Goal: Task Accomplishment & Management: Use online tool/utility

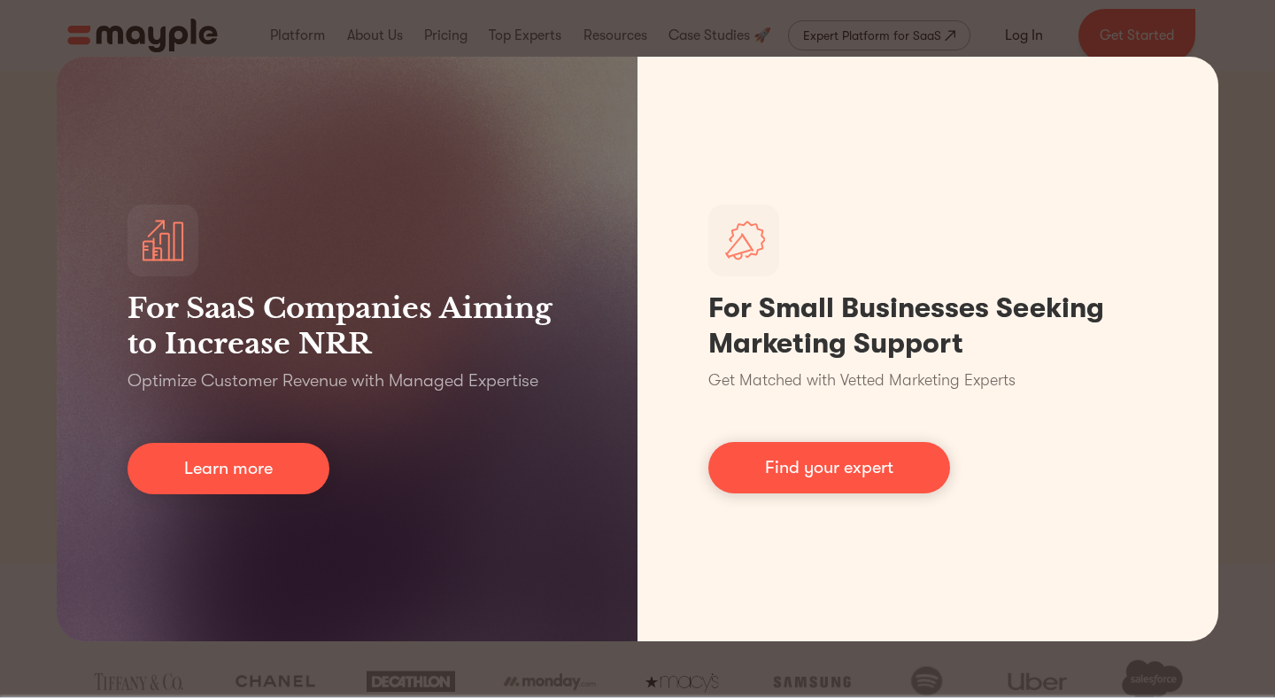
click at [43, 20] on div "For SaaS Companies Aiming to Increase NRR Optimize Customer Revenue with Manage…" at bounding box center [637, 349] width 1275 height 698
click at [756, 44] on div "For SaaS Companies Aiming to Increase NRR Optimize Customer Revenue with Manage…" at bounding box center [637, 349] width 1275 height 698
click at [1265, 115] on div "For SaaS Companies Aiming to Increase NRR Optimize Customer Revenue with Manage…" at bounding box center [637, 349] width 1275 height 698
click at [1264, 182] on div "For SaaS Companies Aiming to Increase NRR Optimize Customer Revenue with Manage…" at bounding box center [637, 349] width 1275 height 698
click at [705, 688] on div "For SaaS Companies Aiming to Increase NRR Optimize Customer Revenue with Manage…" at bounding box center [637, 349] width 1275 height 698
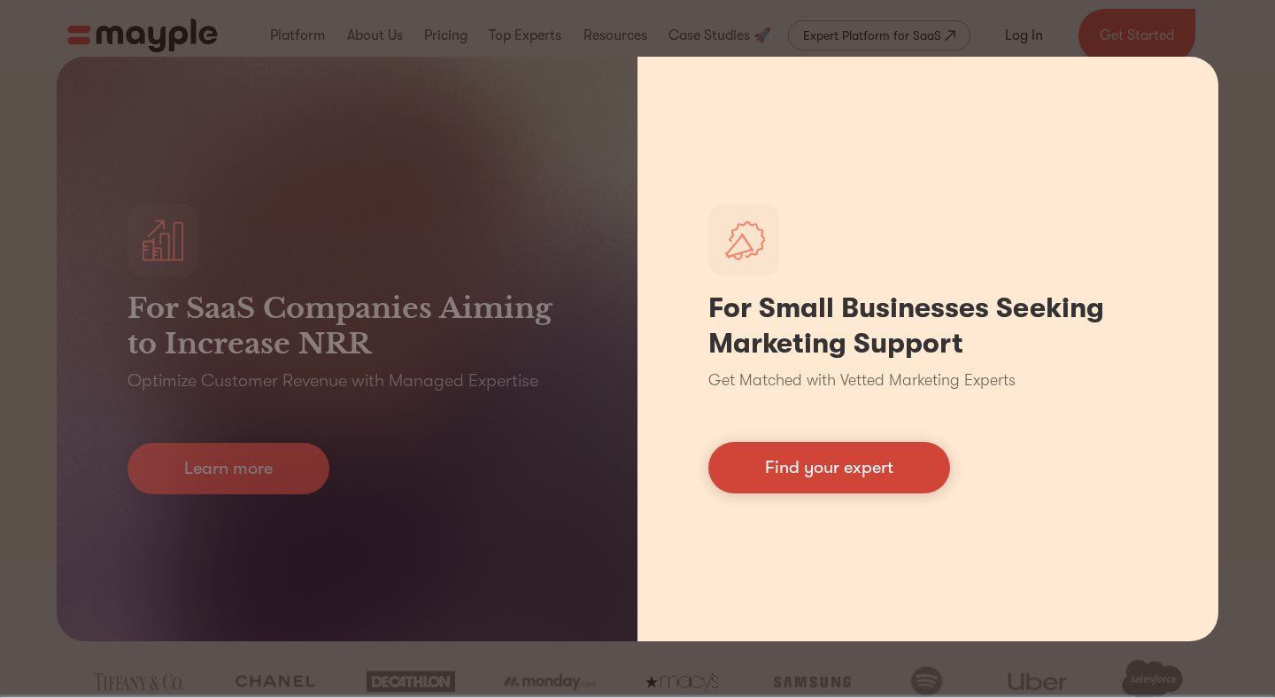
click at [841, 454] on link "Find your expert" at bounding box center [829, 467] width 242 height 51
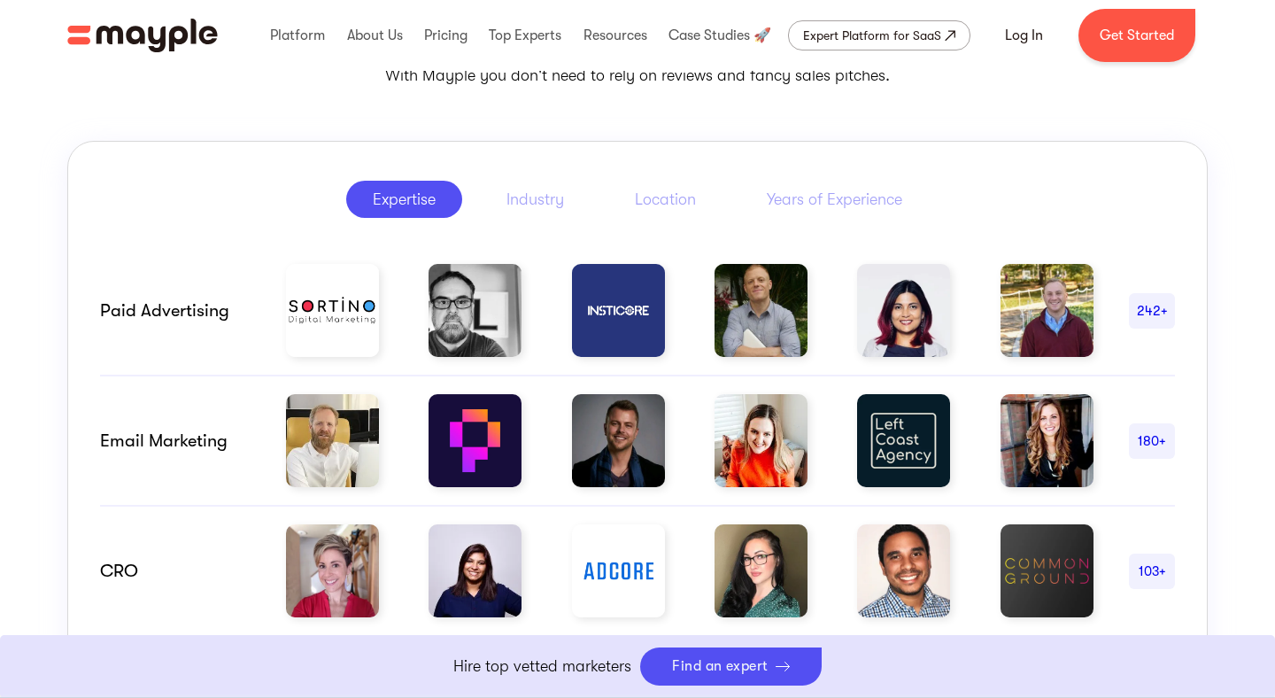
scroll to position [842, 0]
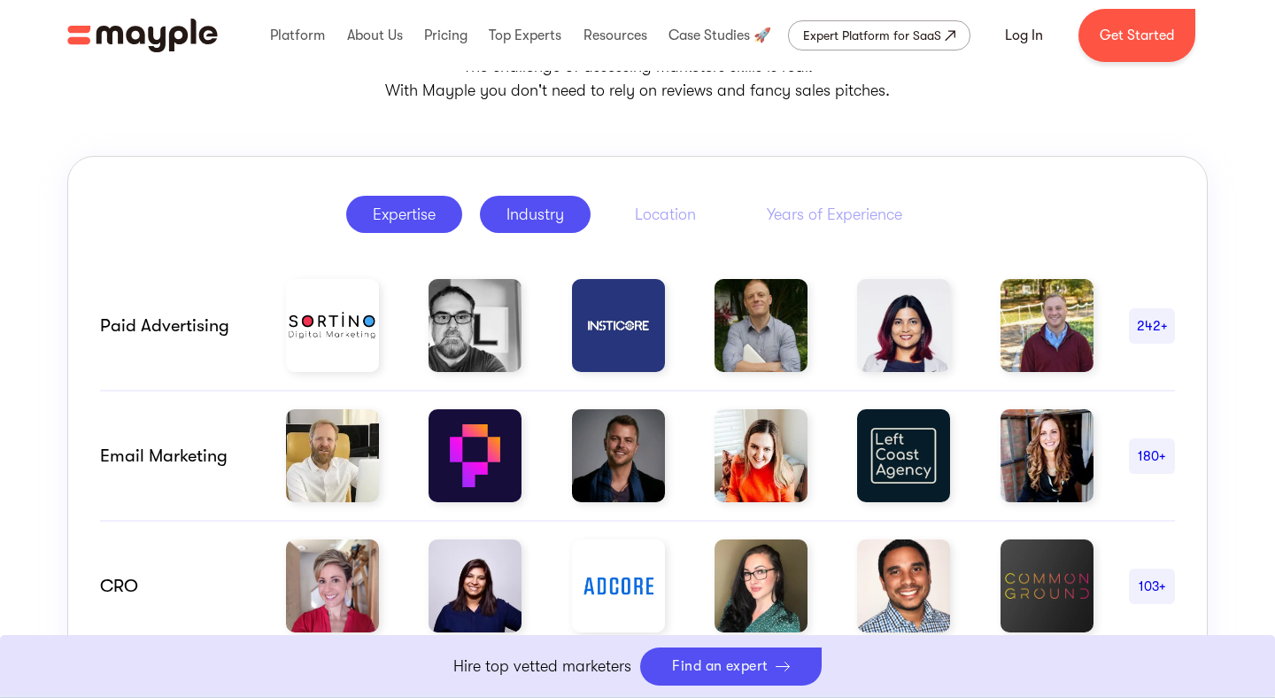
click at [554, 204] on div "Industry" at bounding box center [536, 214] width 58 height 21
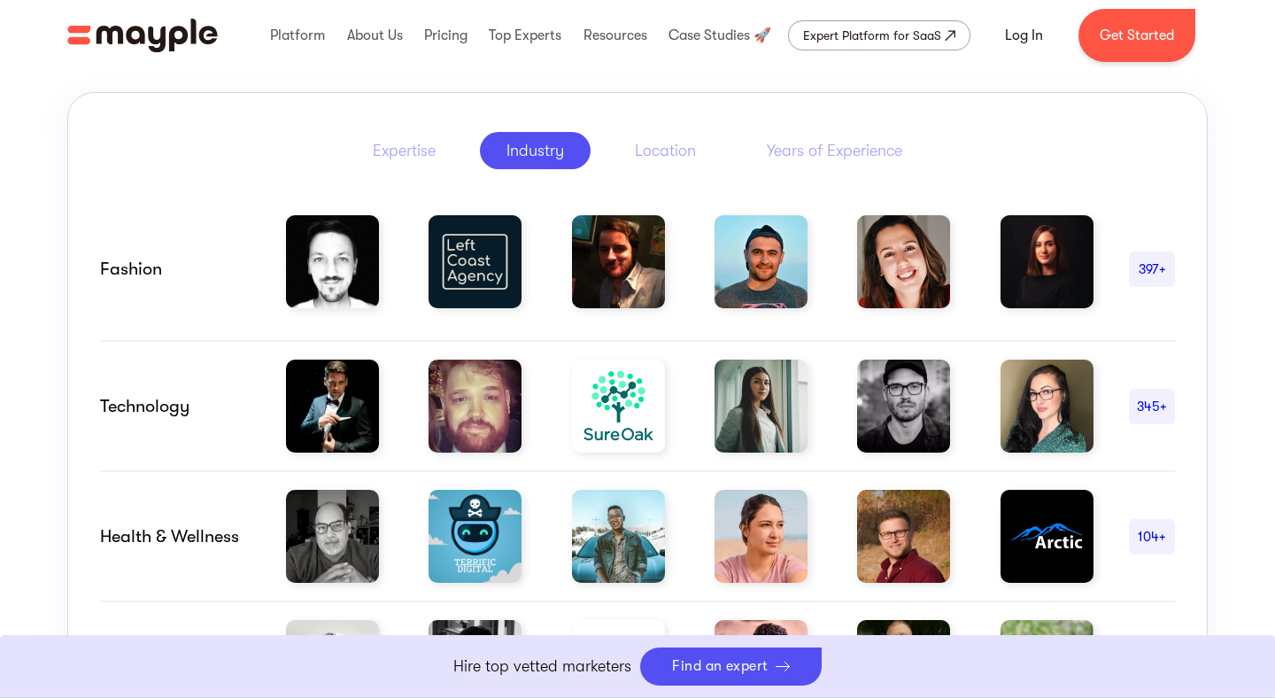
scroll to position [863, 0]
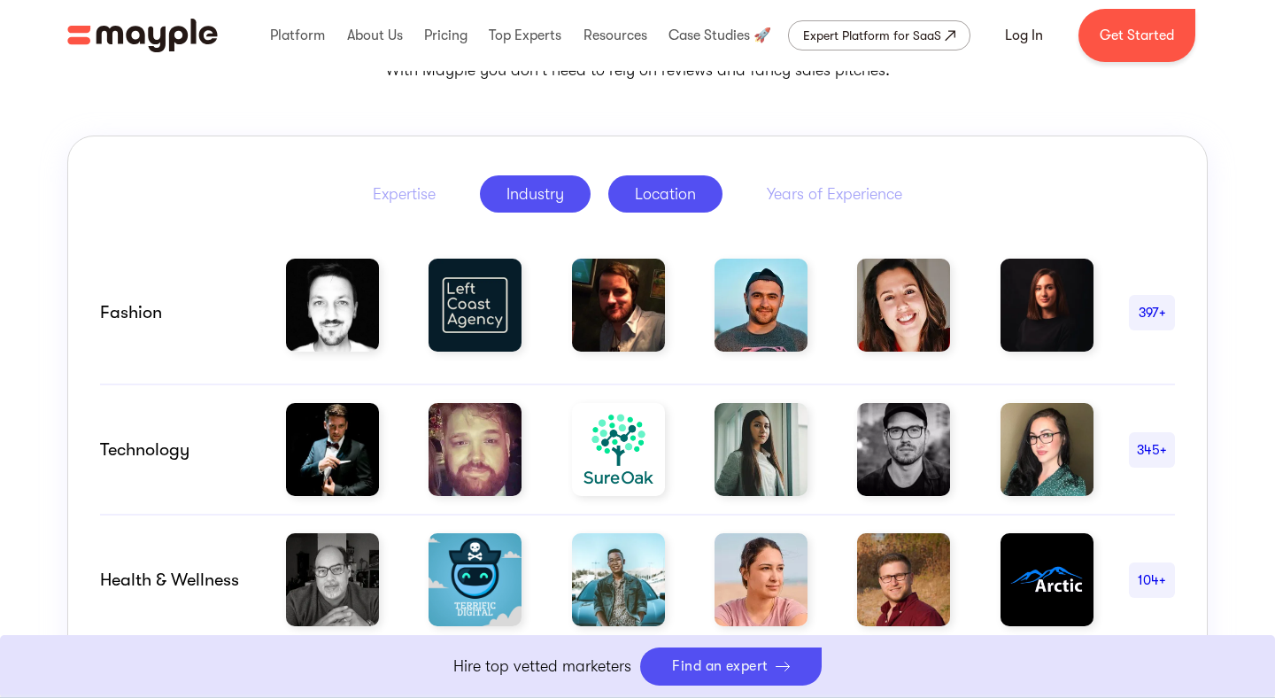
click at [674, 183] on div "Location" at bounding box center [665, 193] width 61 height 21
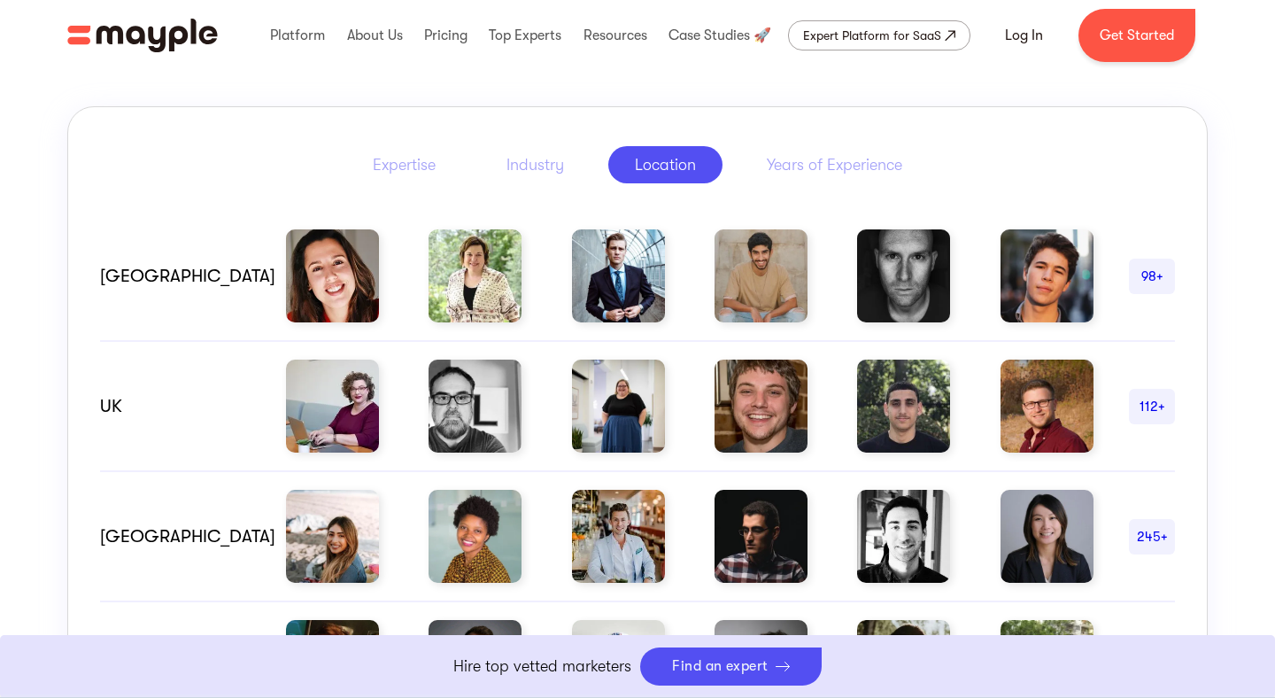
scroll to position [890, 0]
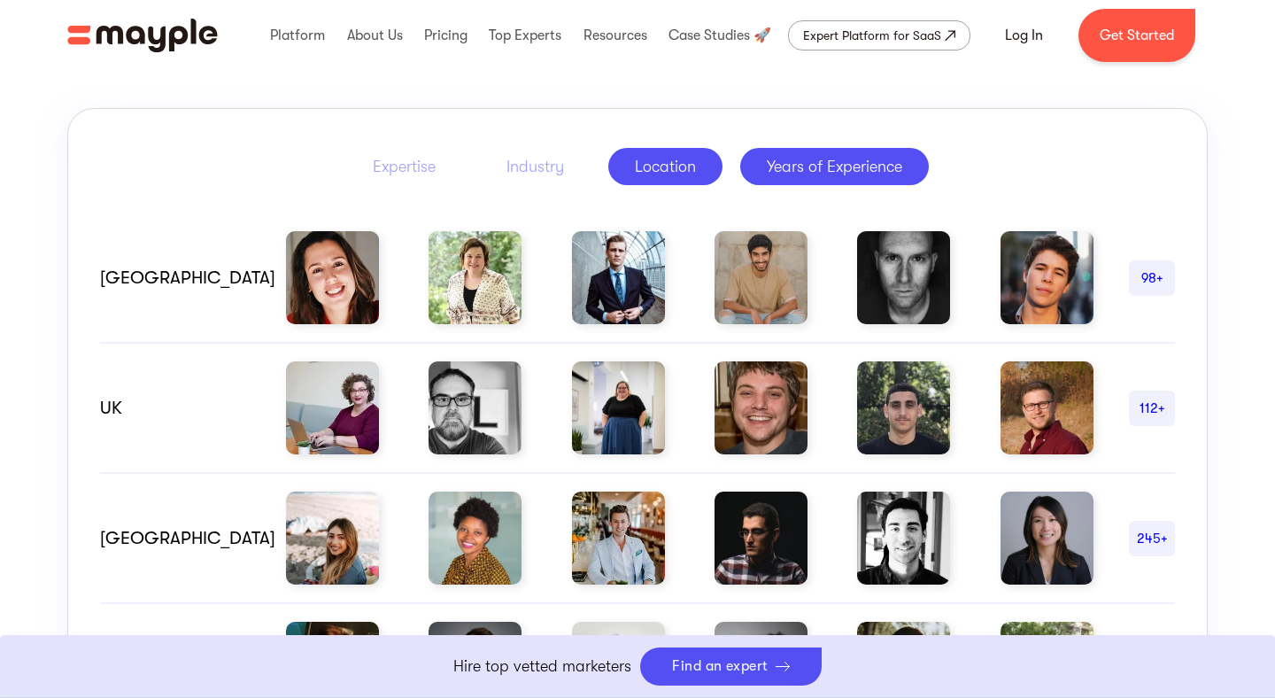
click at [836, 172] on div "Years of Experience" at bounding box center [834, 166] width 135 height 21
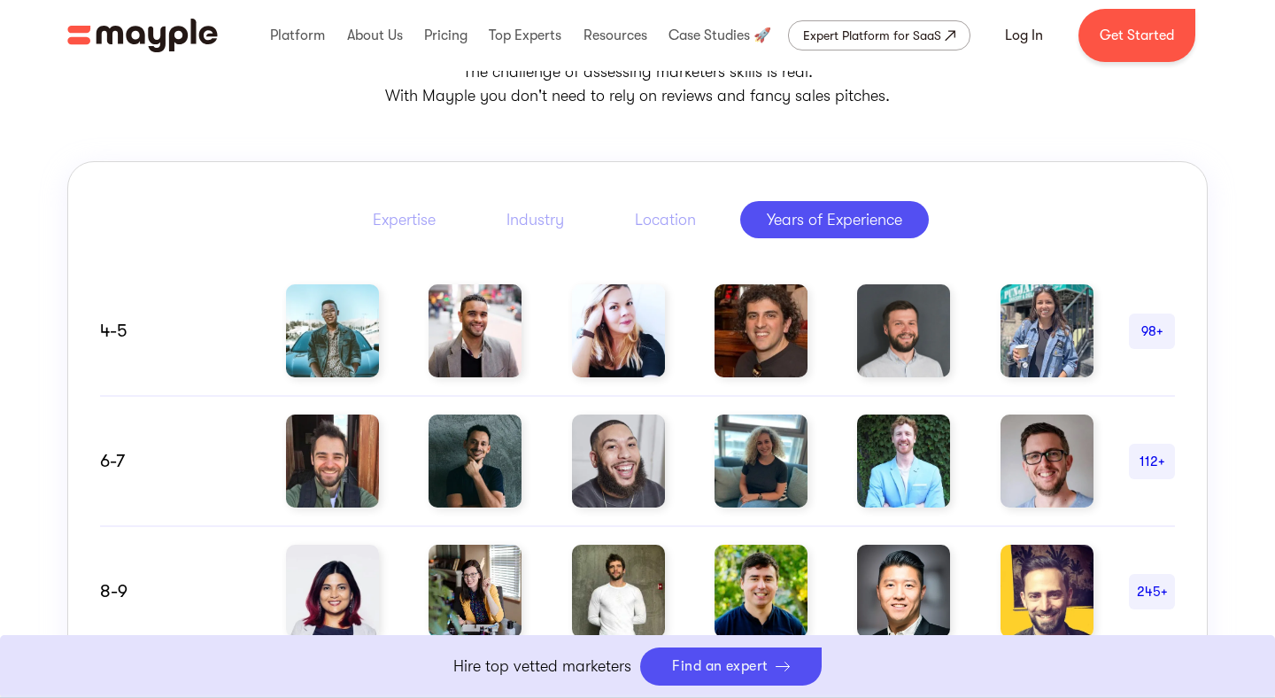
scroll to position [785, 0]
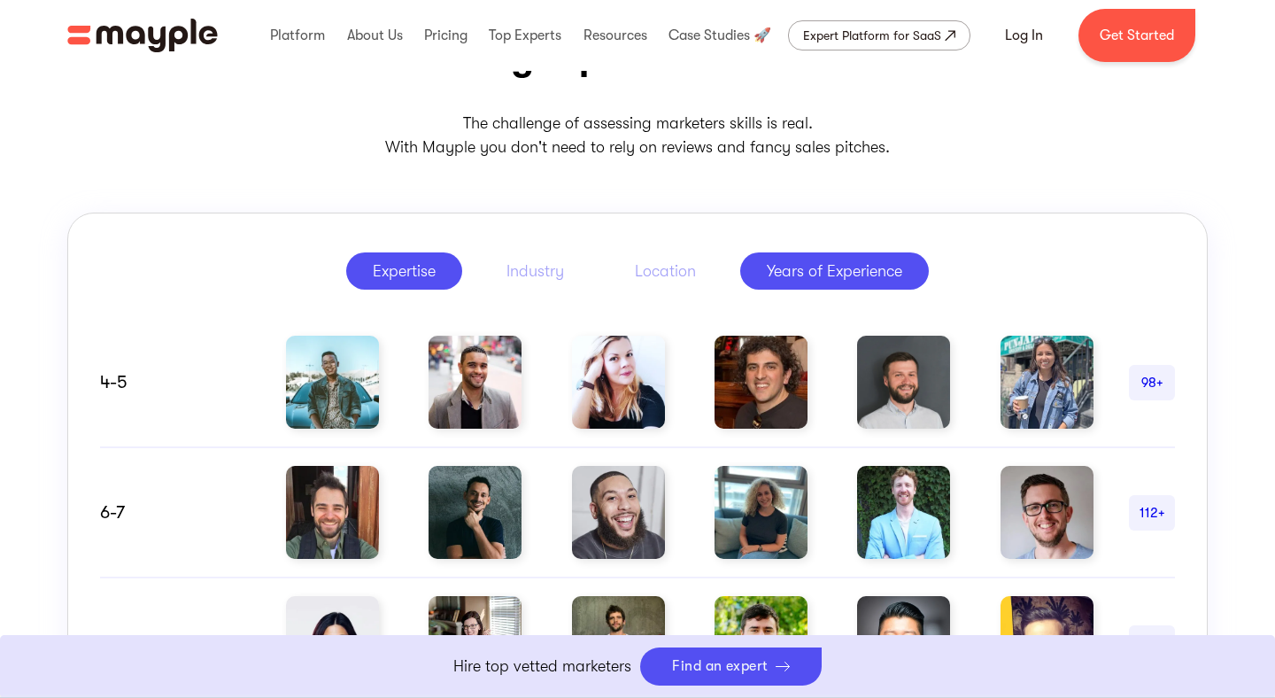
click at [439, 270] on link "Expertise" at bounding box center [404, 270] width 116 height 37
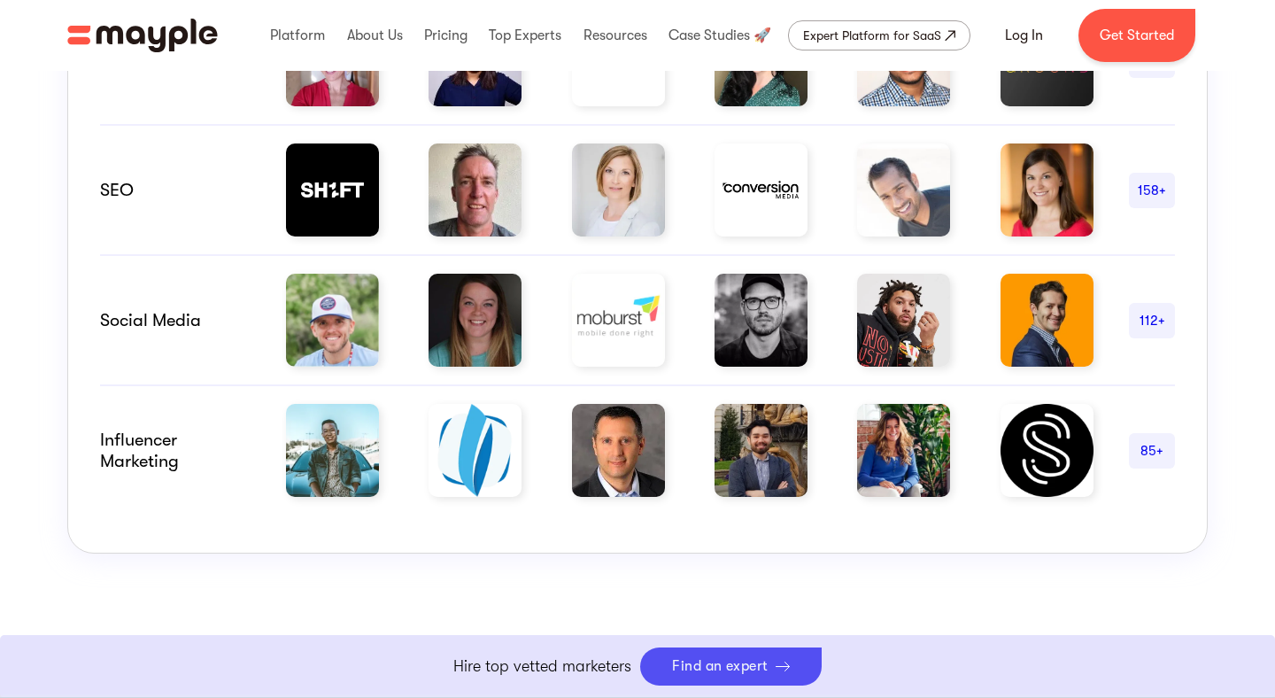
scroll to position [1243, 0]
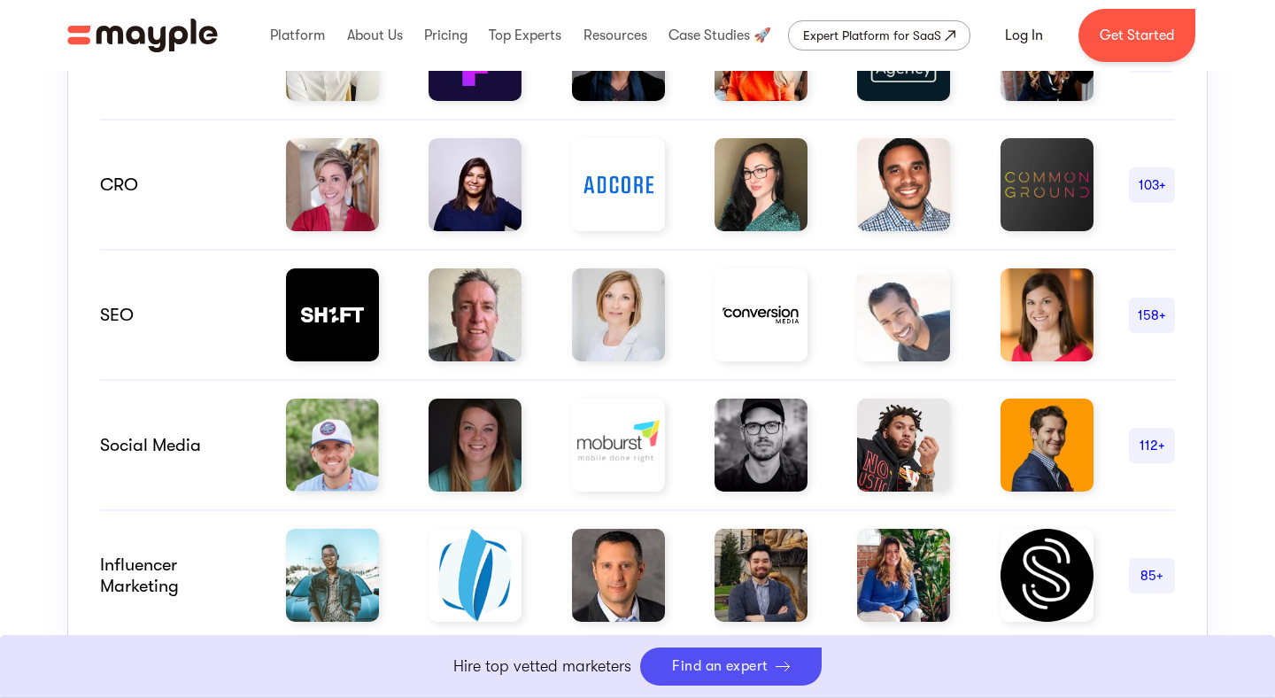
click at [1139, 171] on div "103+" at bounding box center [1152, 184] width 46 height 35
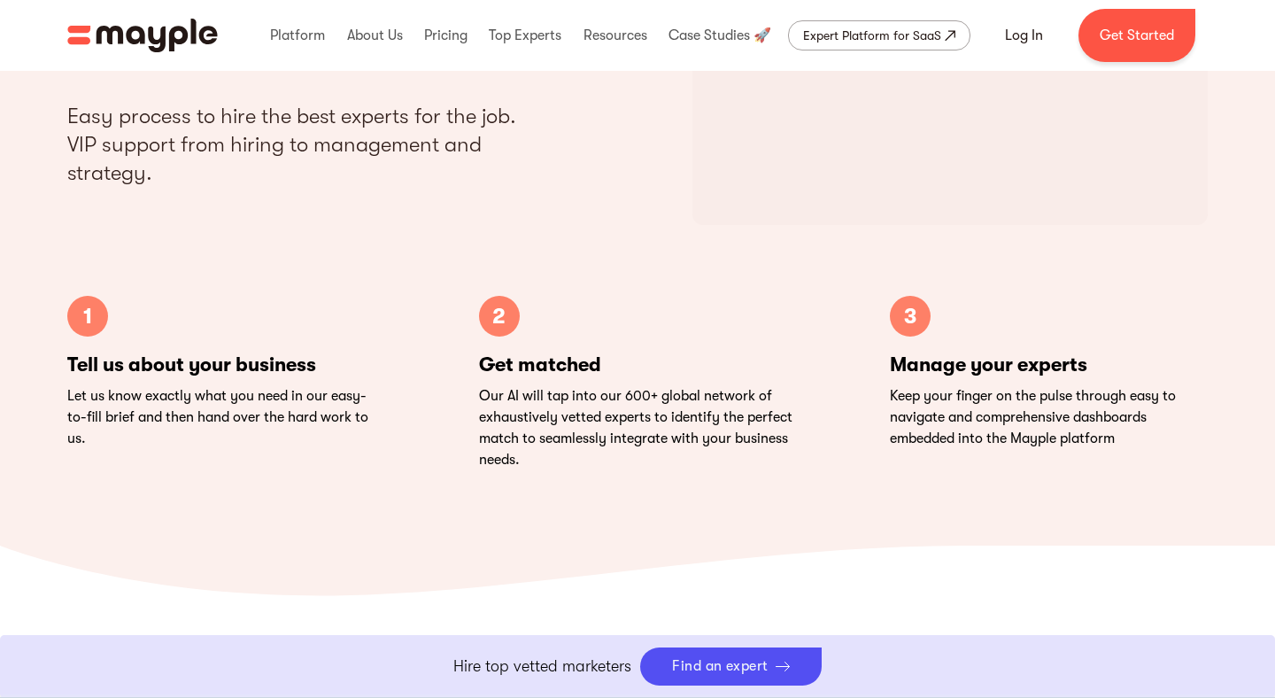
scroll to position [3468, 0]
